Goal: Task Accomplishment & Management: Manage account settings

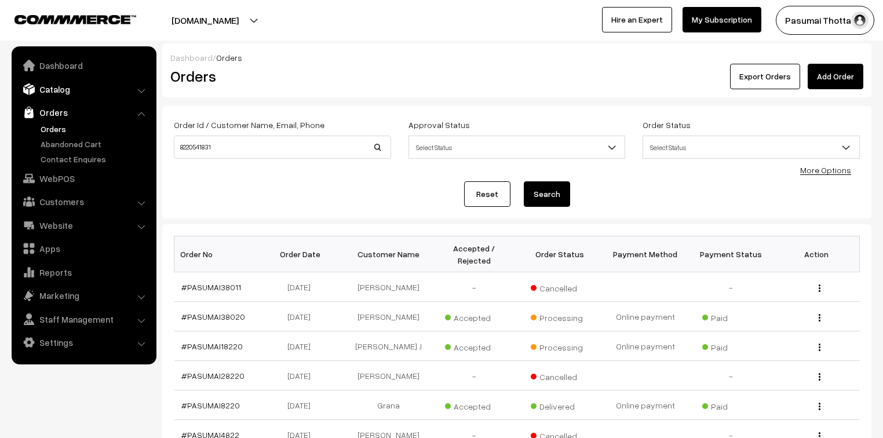
drag, startPoint x: 0, startPoint y: 0, endPoint x: 56, endPoint y: 96, distance: 110.6
click at [56, 92] on link "Catalog" at bounding box center [83, 89] width 138 height 21
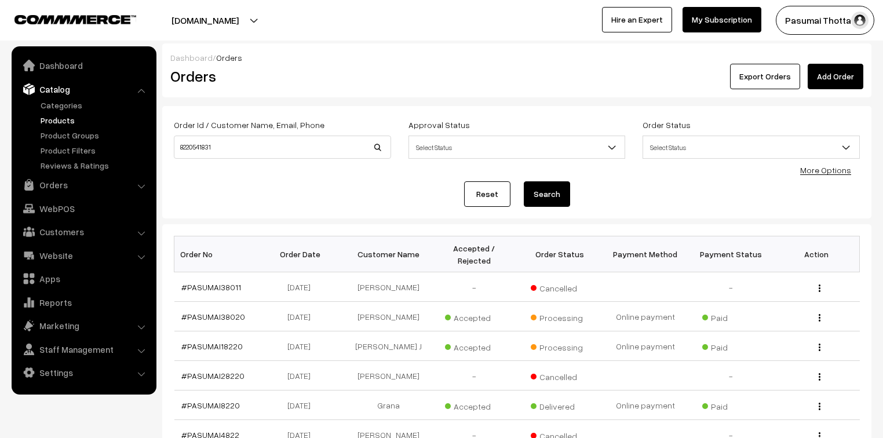
click at [58, 116] on link "Products" at bounding box center [95, 120] width 115 height 12
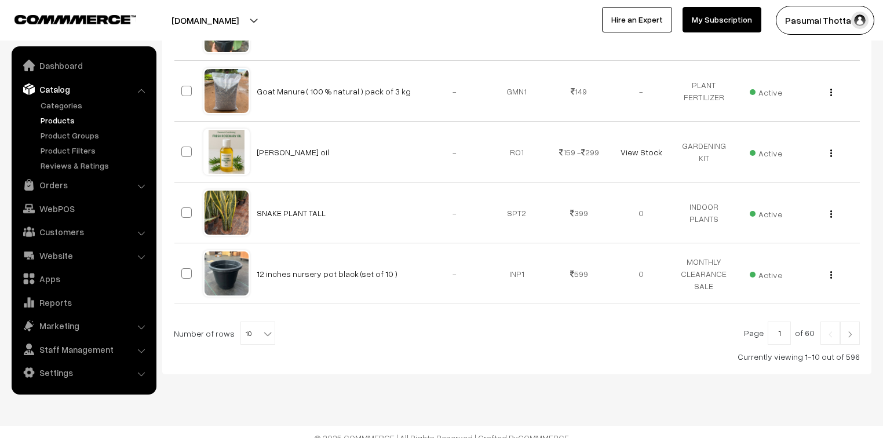
scroll to position [574, 0]
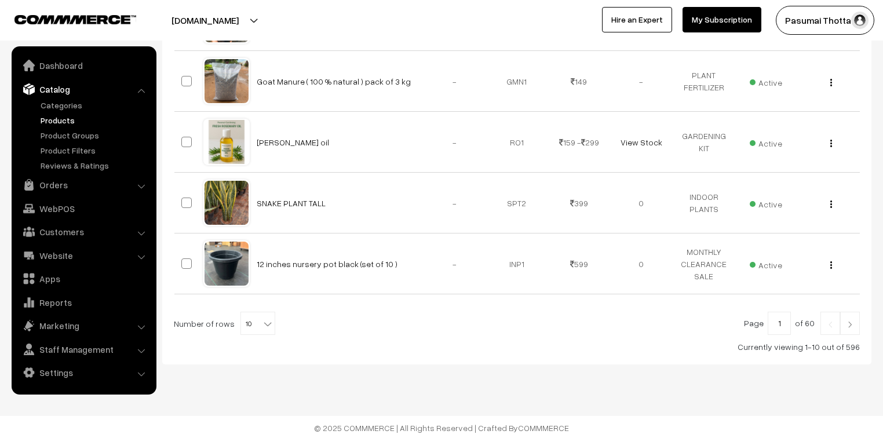
click at [264, 323] on b at bounding box center [268, 324] width 12 height 12
select select "100"
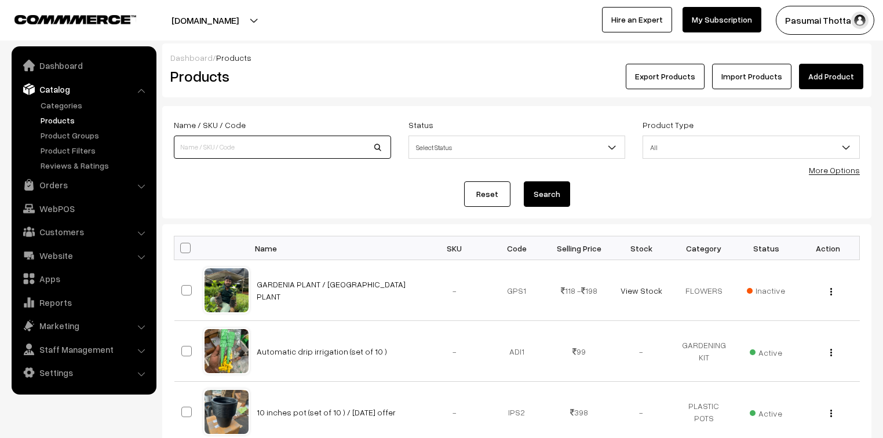
click at [289, 148] on input at bounding box center [282, 147] width 217 height 23
type input "COCO PITH"
click at [550, 192] on button "Search" at bounding box center [547, 193] width 46 height 25
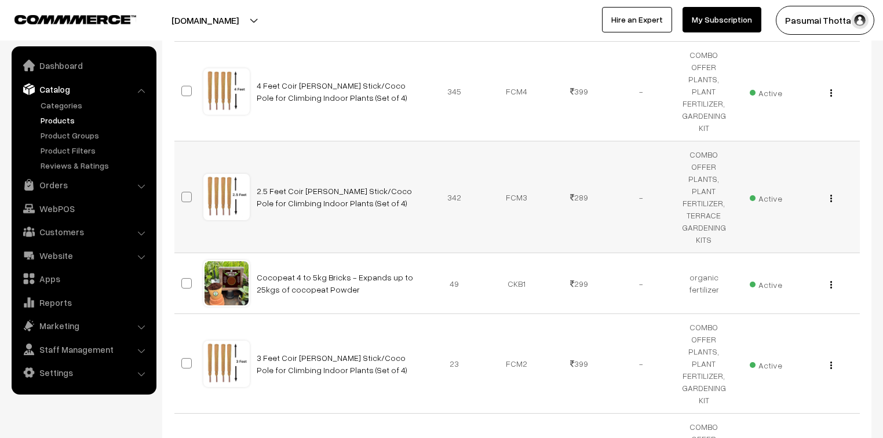
scroll to position [463, 0]
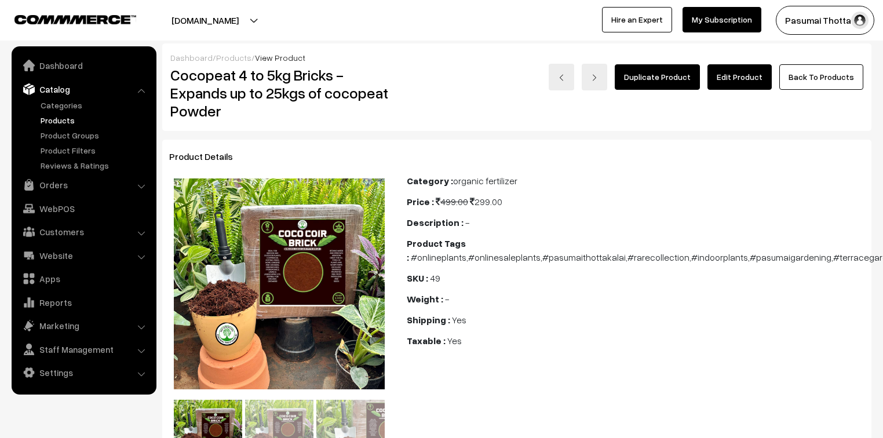
click at [733, 76] on link "Edit Product" at bounding box center [739, 76] width 64 height 25
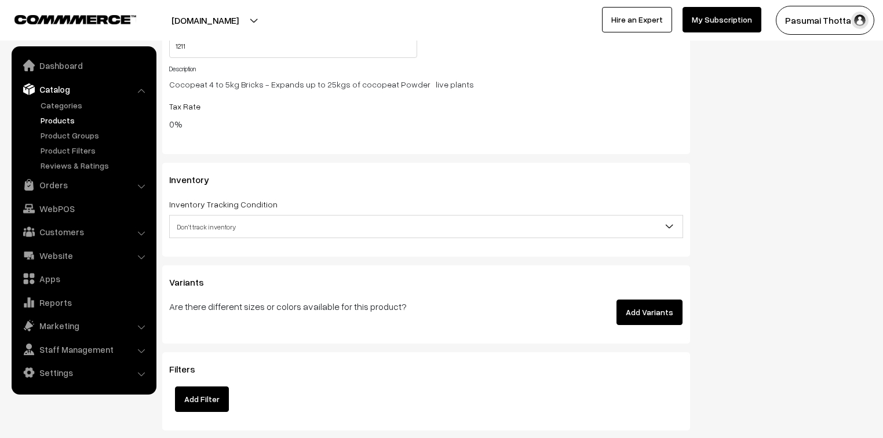
scroll to position [1251, 0]
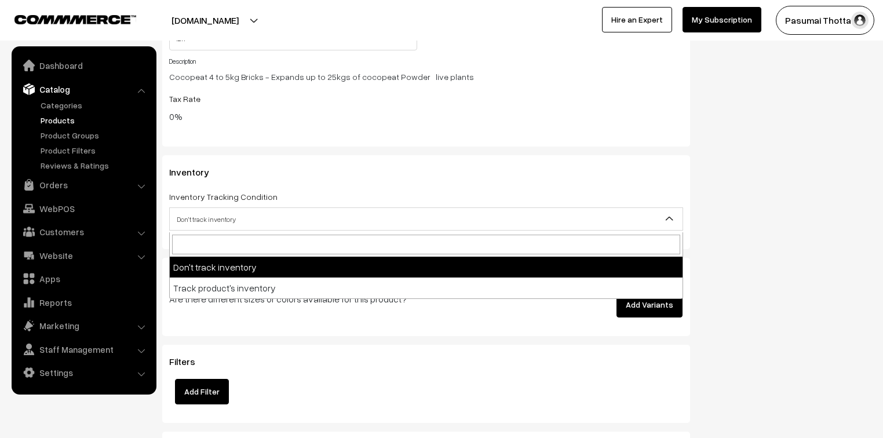
click at [200, 225] on span "Don't track inventory" at bounding box center [426, 219] width 513 height 20
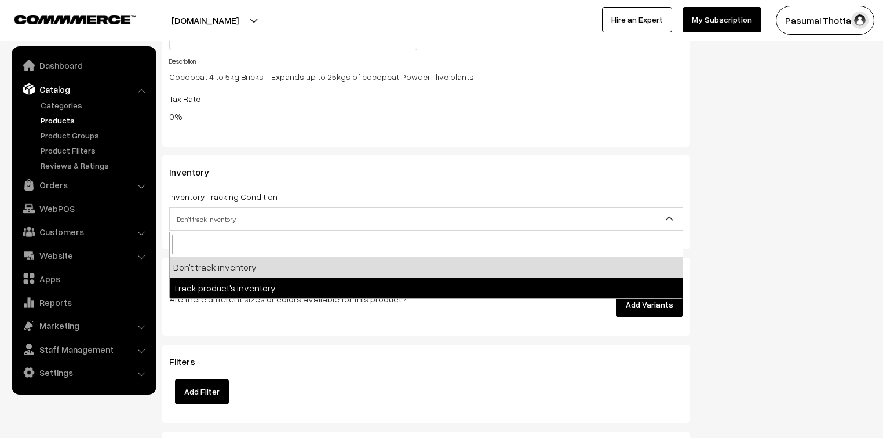
select select "2"
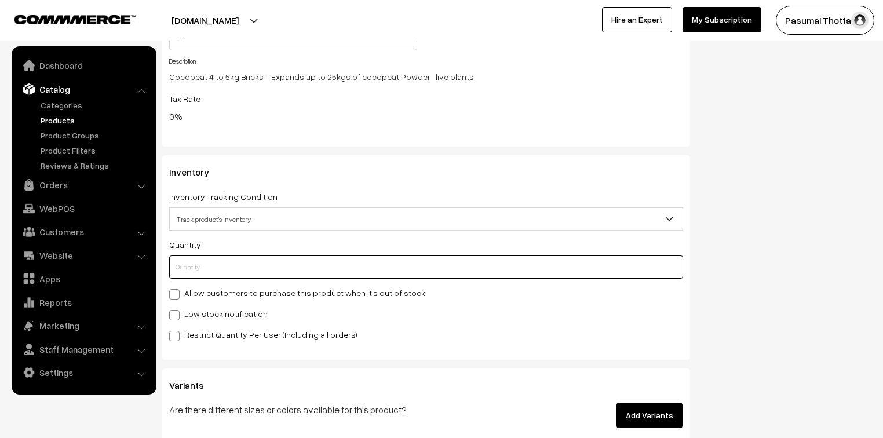
click at [199, 271] on input "text" at bounding box center [426, 266] width 514 height 23
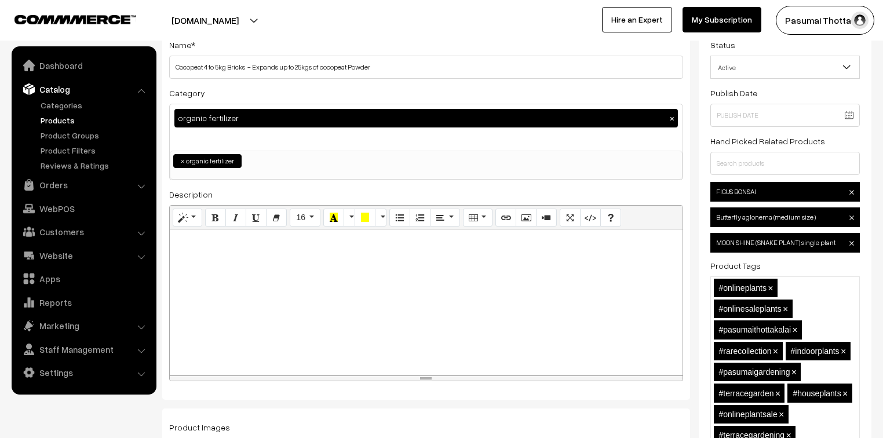
scroll to position [0, 0]
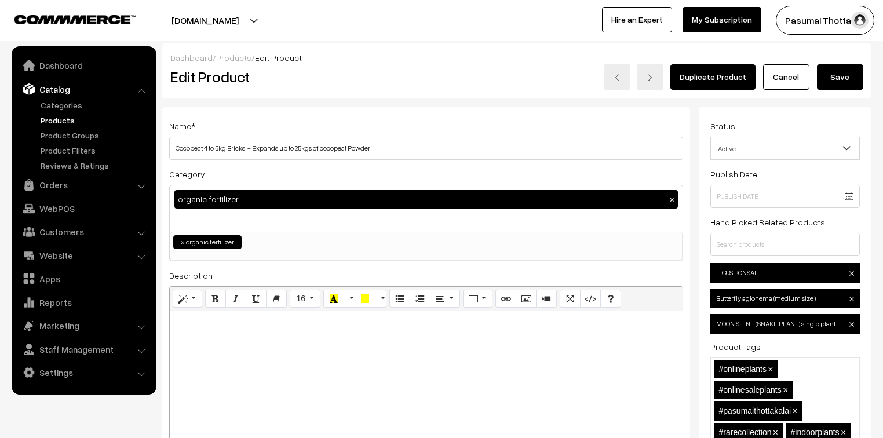
type input "0"
click at [835, 74] on button "Save" at bounding box center [840, 76] width 46 height 25
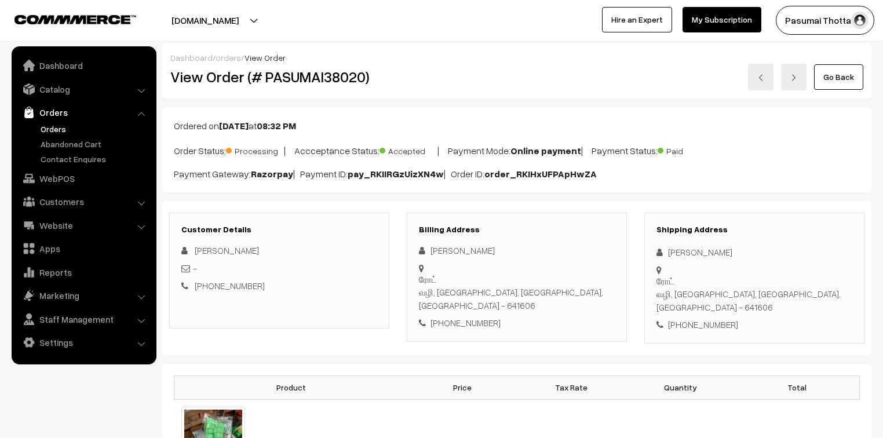
scroll to position [46, 0]
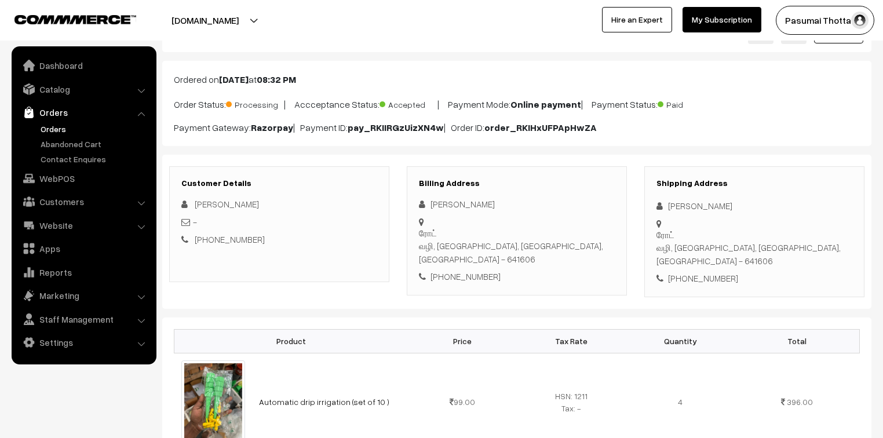
click at [54, 130] on link "Orders" at bounding box center [95, 129] width 115 height 12
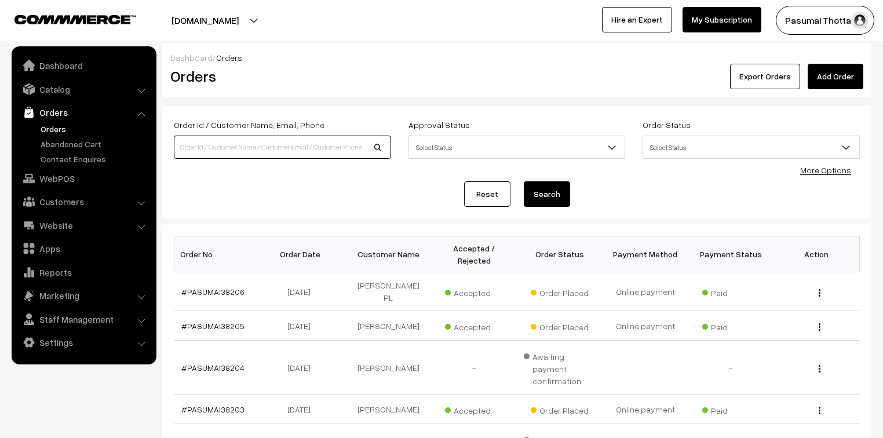
click at [235, 149] on input at bounding box center [282, 147] width 217 height 23
type input "9444147147"
click at [524, 181] on button "Search" at bounding box center [547, 193] width 46 height 25
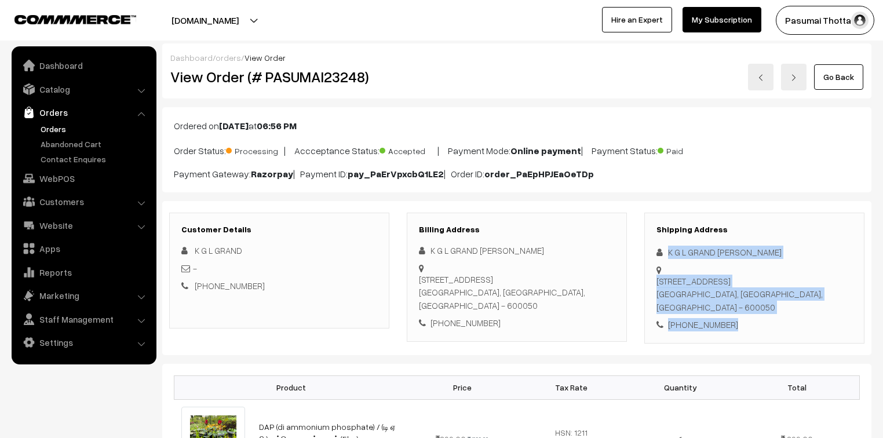
click at [744, 298] on div "Shipping Address K G L GRAND [PERSON_NAME] [STREET_ADDRESS] [PHONE_NUMBER]" at bounding box center [754, 278] width 220 height 131
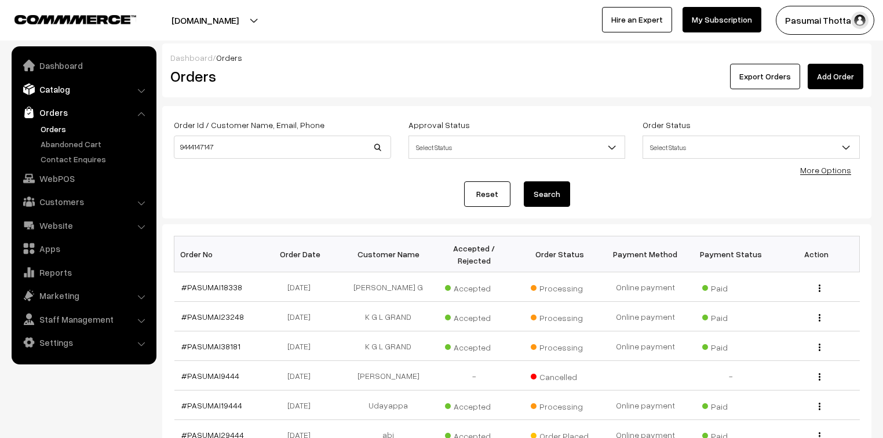
click at [56, 94] on link "Catalog" at bounding box center [83, 89] width 138 height 21
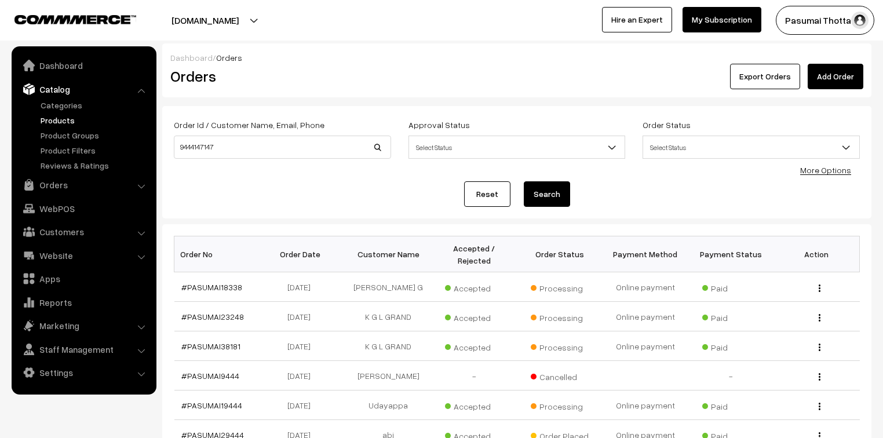
click at [63, 120] on link "Products" at bounding box center [95, 120] width 115 height 12
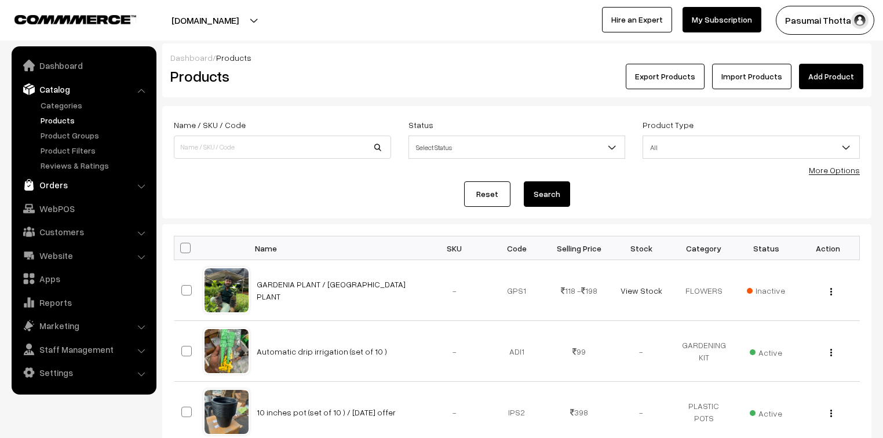
click at [57, 188] on link "Orders" at bounding box center [83, 184] width 138 height 21
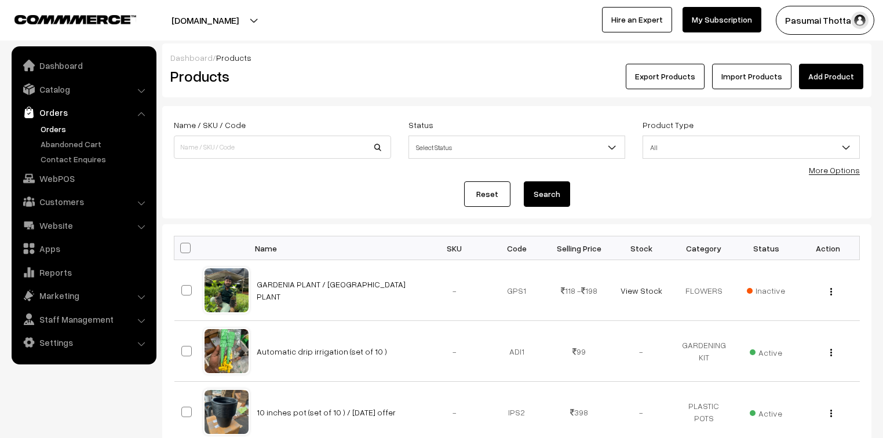
click at [51, 131] on link "Orders" at bounding box center [95, 129] width 115 height 12
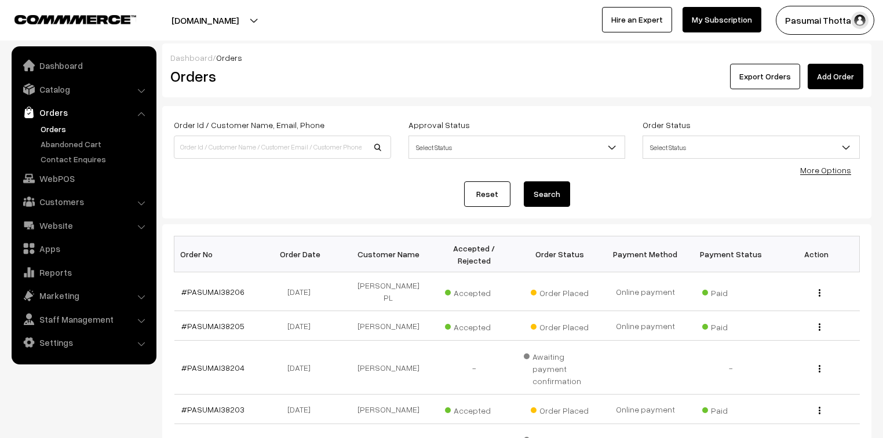
click at [834, 172] on link "More Options" at bounding box center [825, 170] width 51 height 10
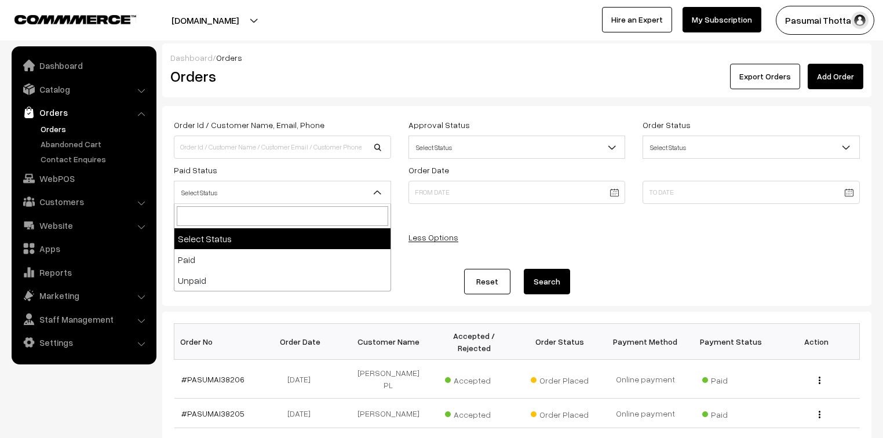
click at [267, 196] on span "Select Status" at bounding box center [282, 192] width 216 height 20
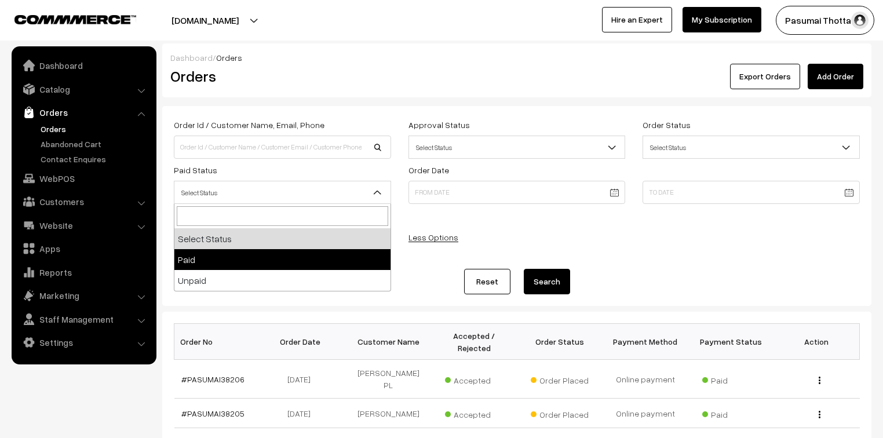
select select "1"
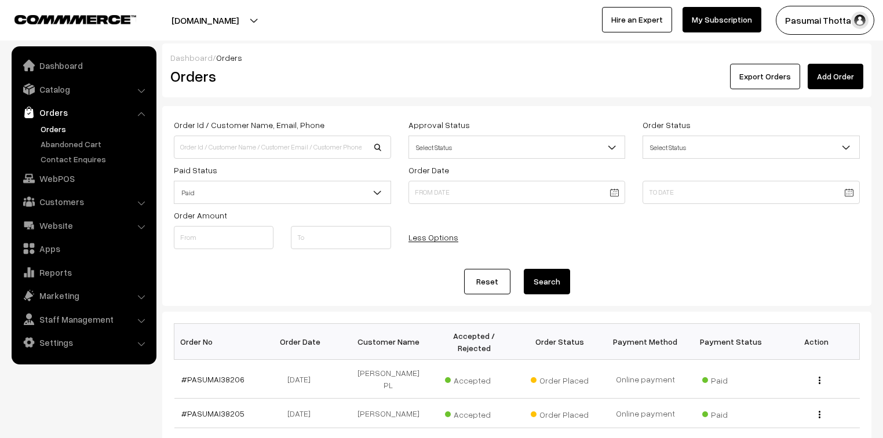
click at [539, 283] on button "Search" at bounding box center [547, 281] width 46 height 25
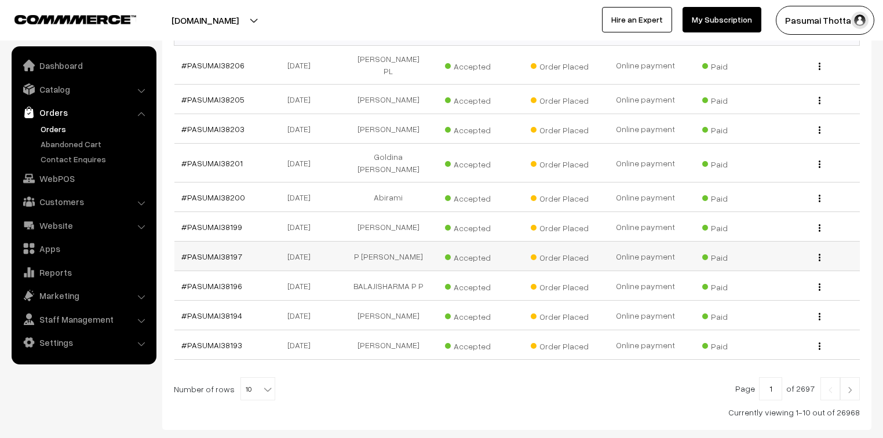
scroll to position [359, 0]
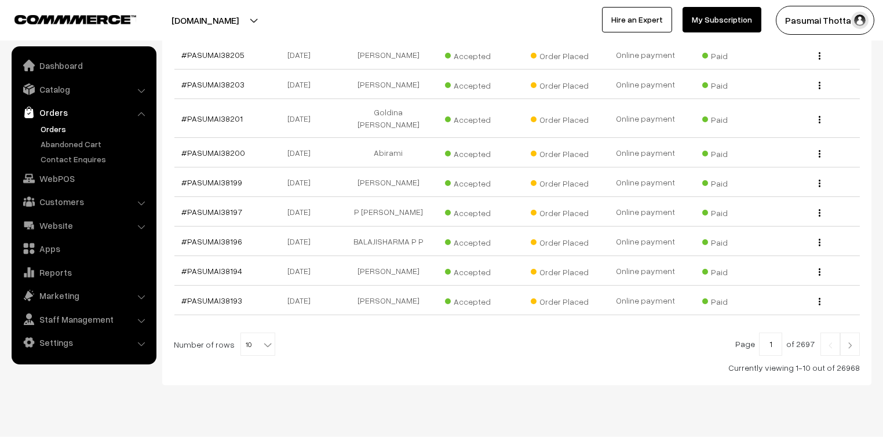
click at [262, 339] on b at bounding box center [268, 345] width 12 height 12
select select "50"
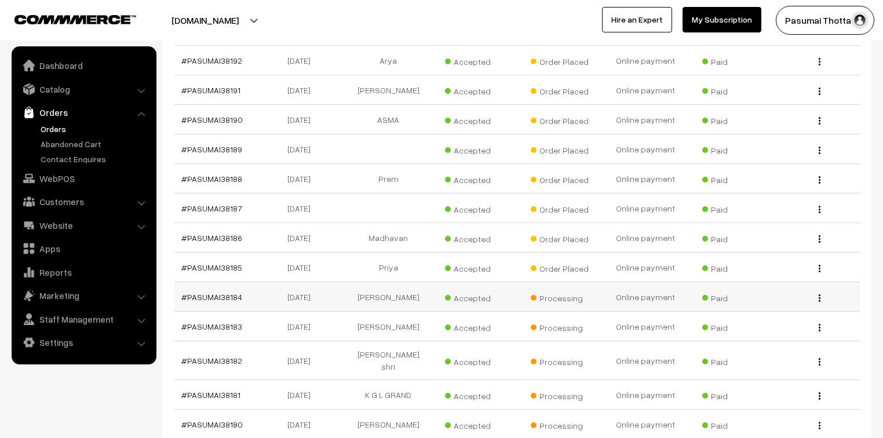
scroll to position [602, 0]
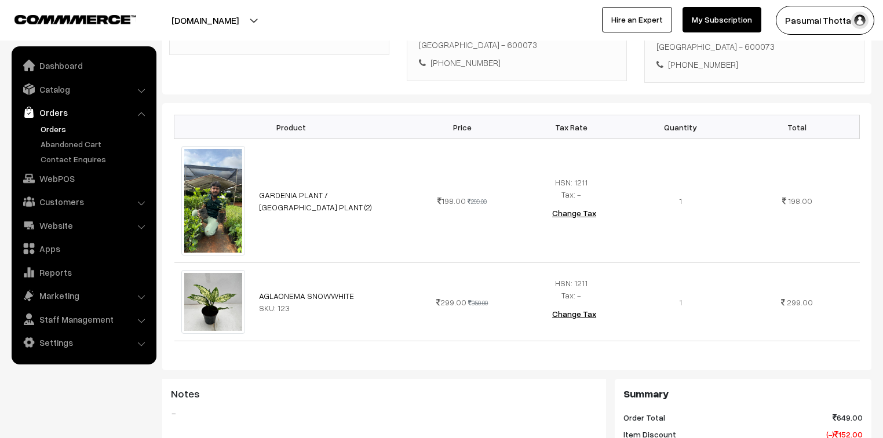
scroll to position [278, 0]
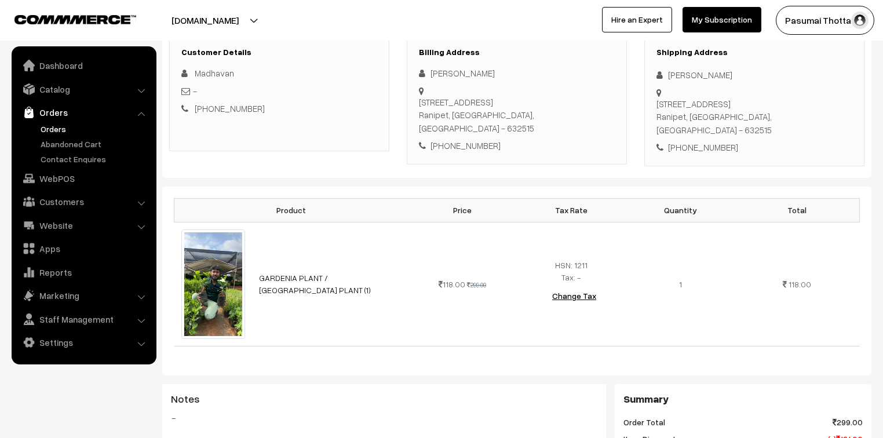
scroll to position [185, 0]
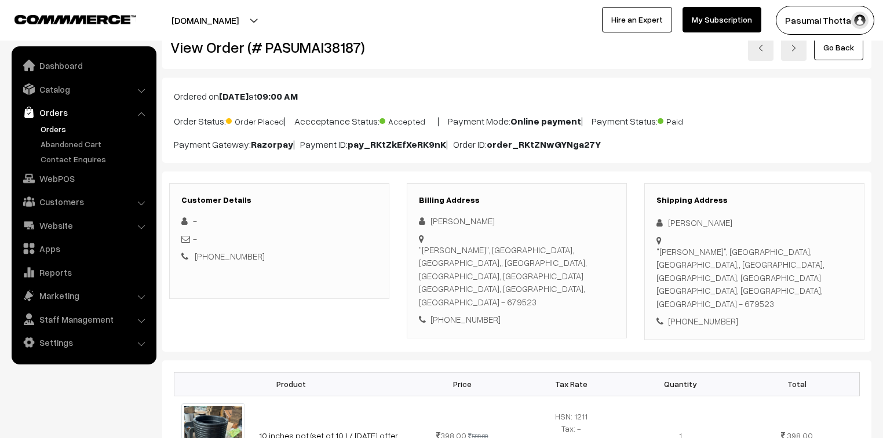
scroll to position [139, 0]
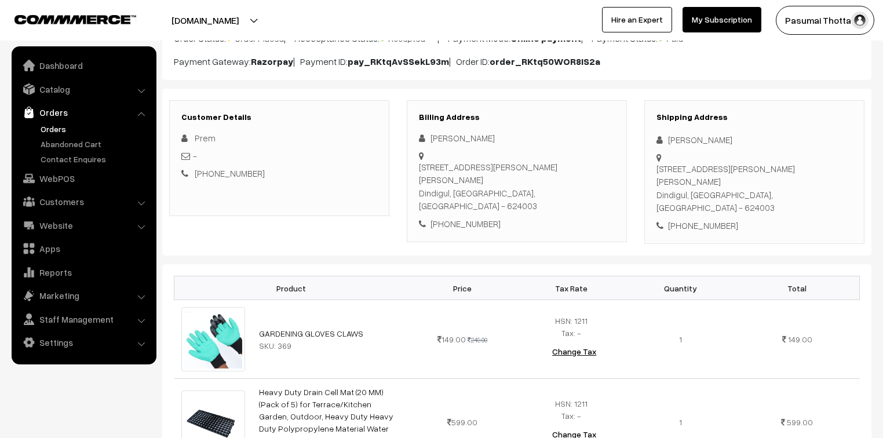
scroll to position [185, 0]
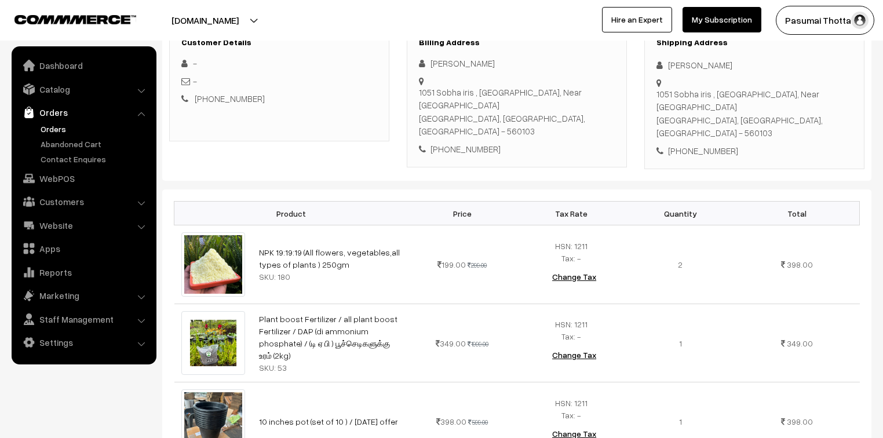
scroll to position [185, 0]
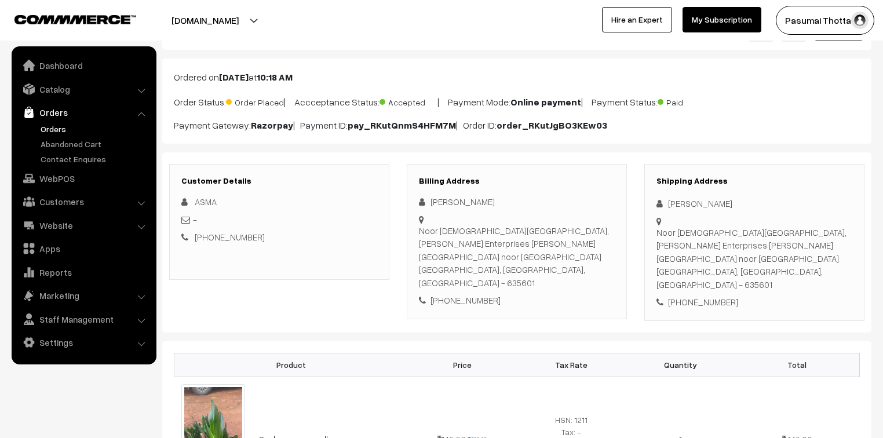
scroll to position [185, 0]
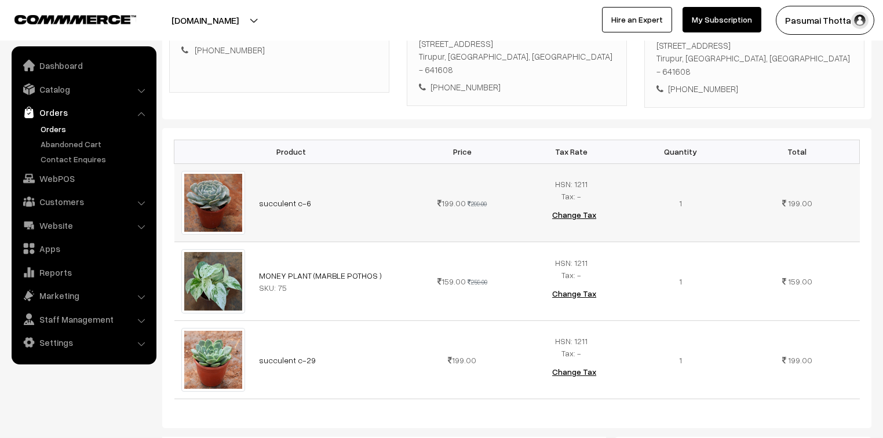
scroll to position [324, 0]
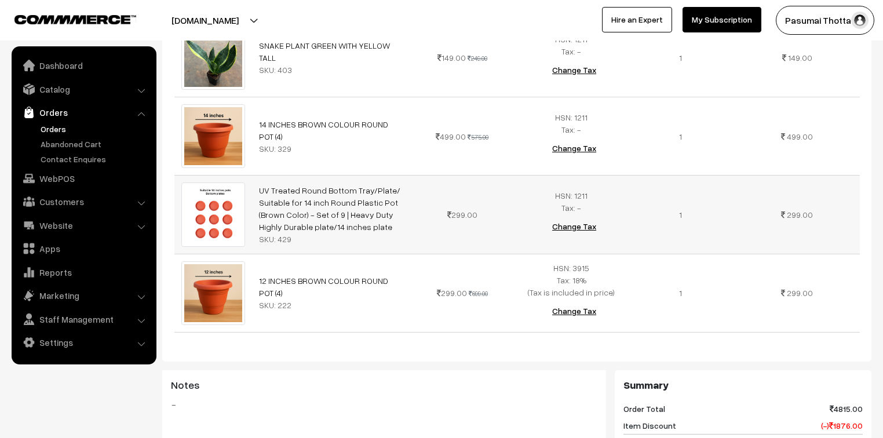
scroll to position [973, 0]
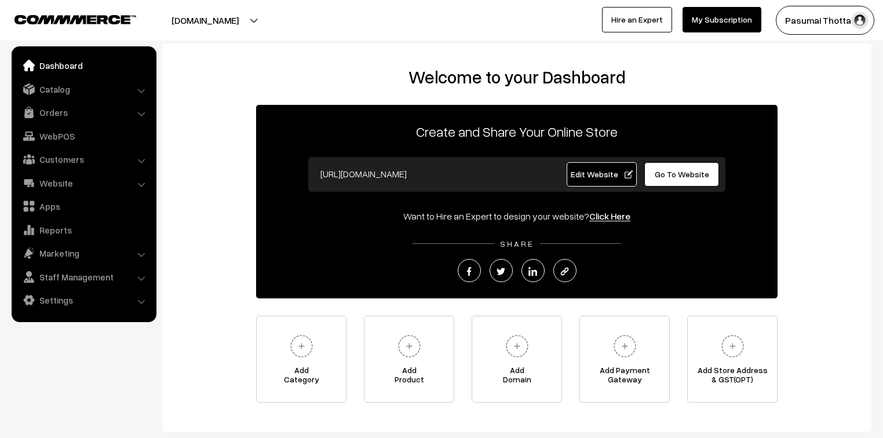
click at [65, 109] on link "Orders" at bounding box center [83, 112] width 138 height 21
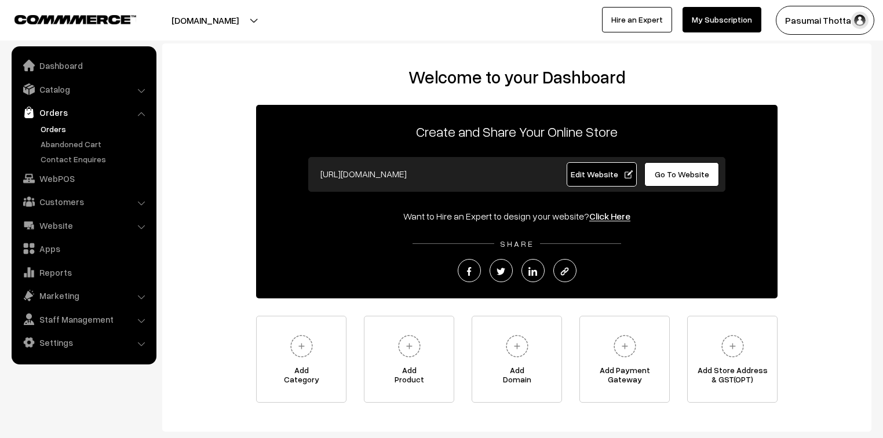
click at [62, 132] on link "Orders" at bounding box center [95, 129] width 115 height 12
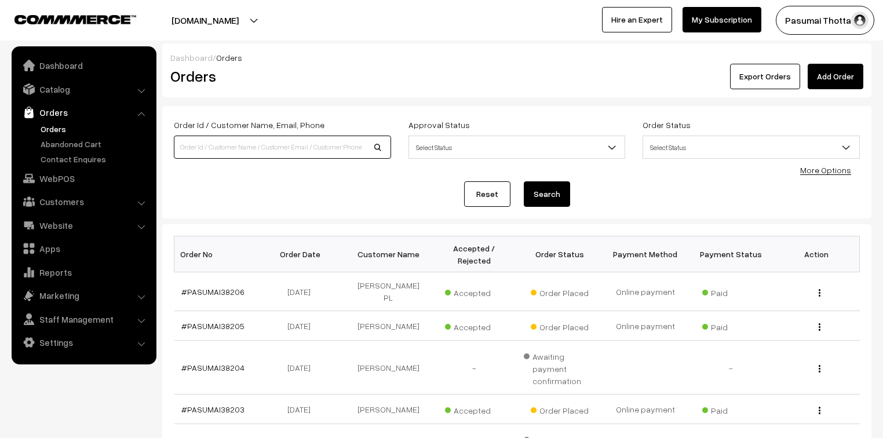
click at [198, 148] on input at bounding box center [282, 147] width 217 height 23
type input "9444440500"
click at [524, 181] on button "Search" at bounding box center [547, 193] width 46 height 25
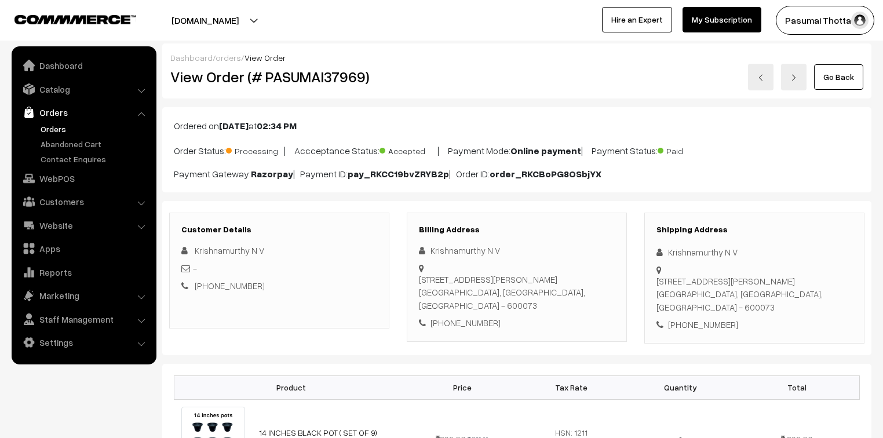
scroll to position [185, 0]
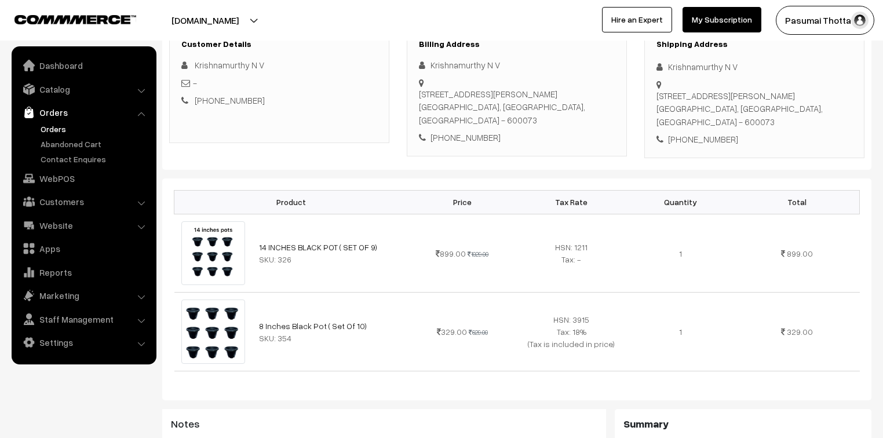
click at [686, 93] on div "[STREET_ADDRESS][PERSON_NAME]" at bounding box center [754, 108] width 196 height 39
